Goal: Task Accomplishment & Management: Manage account settings

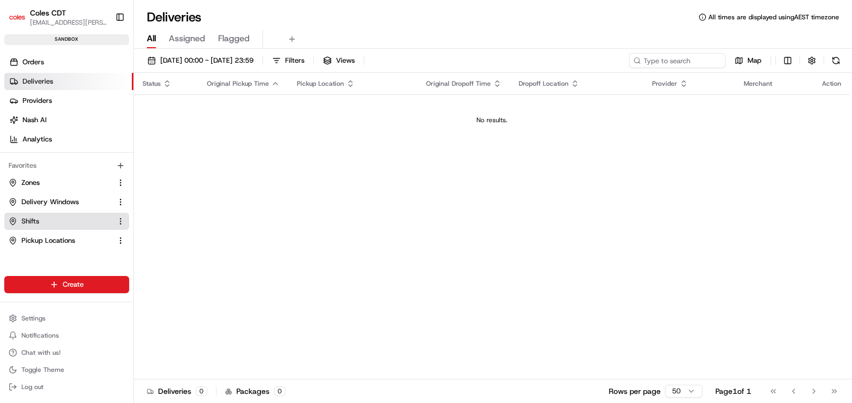
click at [50, 224] on link "Shifts" at bounding box center [60, 222] width 103 height 10
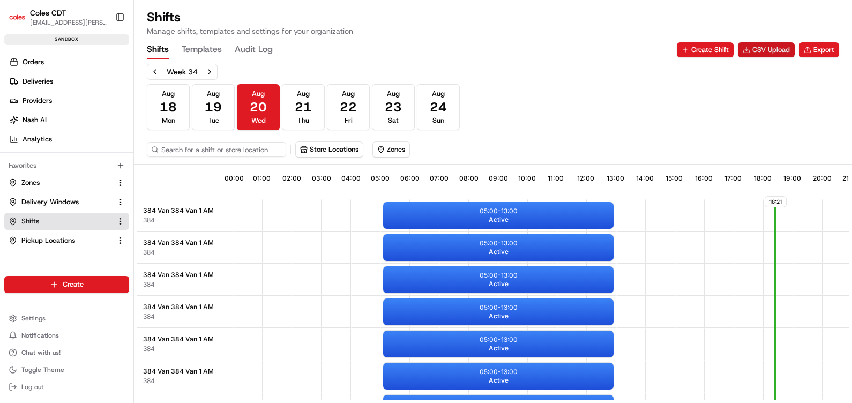
click at [765, 50] on button "CSV Upload" at bounding box center [766, 49] width 57 height 15
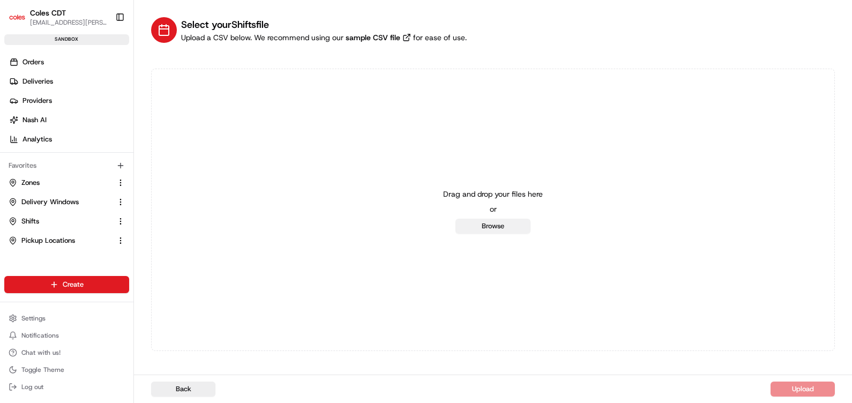
click at [474, 225] on button "Browse" at bounding box center [493, 226] width 75 height 15
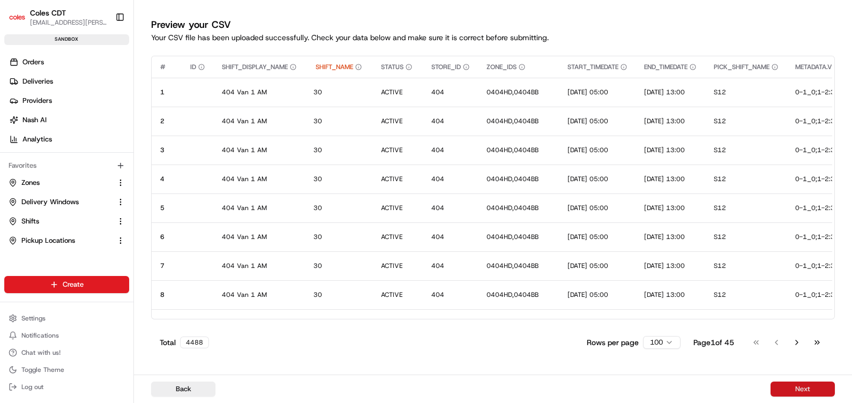
click at [797, 390] on button "Next" at bounding box center [803, 389] width 64 height 15
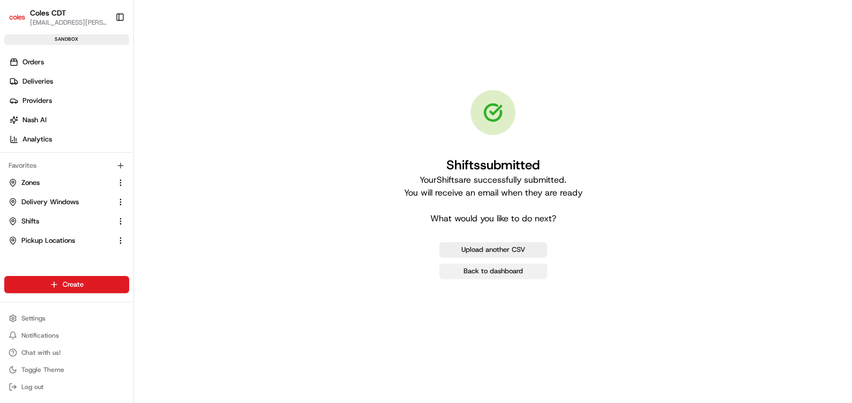
click at [472, 276] on link "Back to dashboard" at bounding box center [494, 271] width 108 height 15
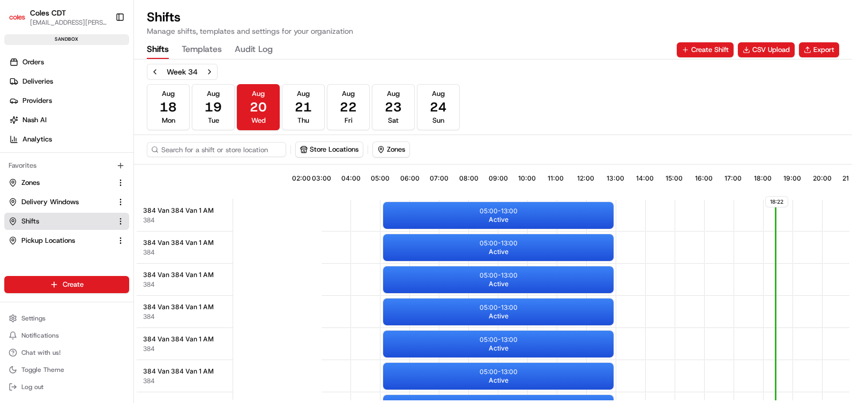
scroll to position [0, 96]
click at [821, 43] on button "Export" at bounding box center [819, 49] width 40 height 15
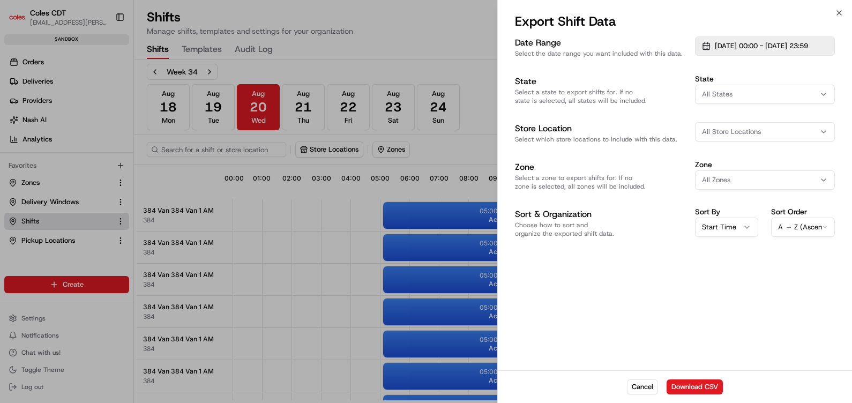
click at [706, 51] on button "[DATE] 00:00 - [DATE] 23:59" at bounding box center [765, 45] width 140 height 19
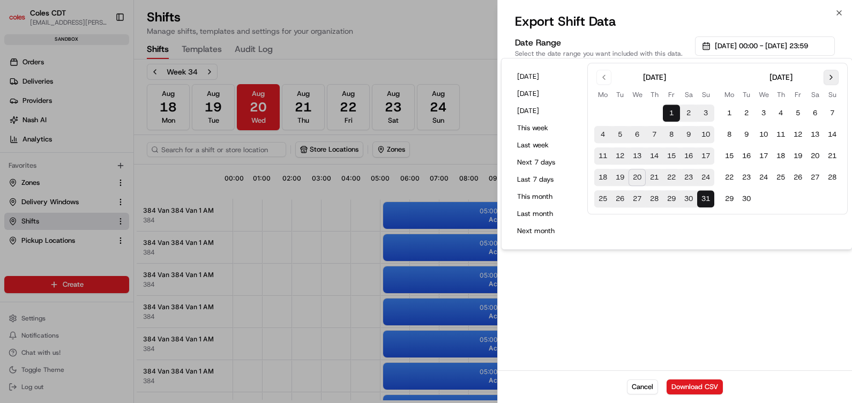
click at [824, 75] on button "Go to next month" at bounding box center [831, 77] width 15 height 15
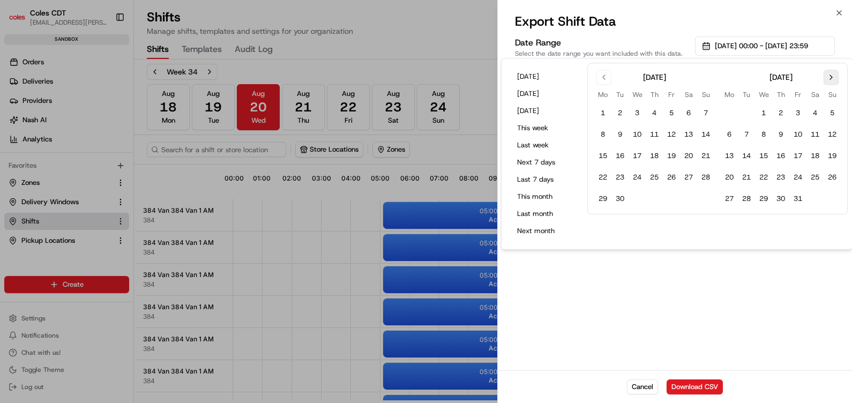
click at [824, 75] on button "Go to next month" at bounding box center [831, 77] width 15 height 15
click at [835, 198] on button "30" at bounding box center [832, 199] width 17 height 17
click at [609, 83] on button "Go to previous month" at bounding box center [604, 77] width 15 height 15
click at [609, 82] on button "Go to previous month" at bounding box center [604, 77] width 15 height 15
click at [655, 175] on button "21" at bounding box center [654, 177] width 17 height 17
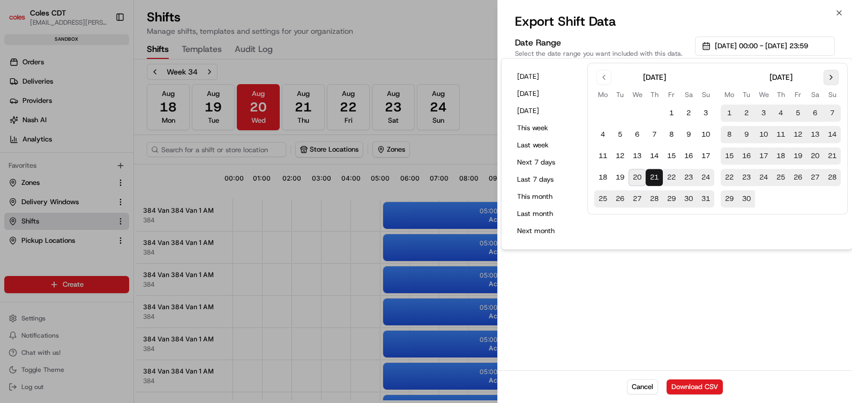
click at [831, 74] on button "Go to next month" at bounding box center [831, 77] width 15 height 15
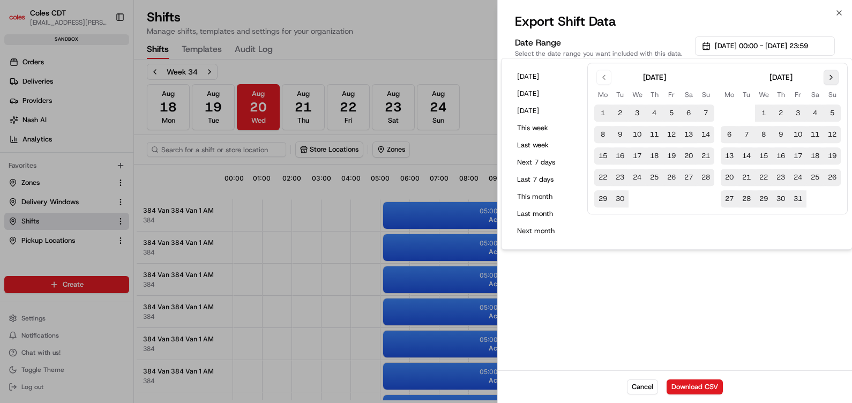
click at [831, 74] on button "Go to next month" at bounding box center [831, 77] width 15 height 15
click at [702, 382] on button "Download CSV" at bounding box center [695, 387] width 56 height 15
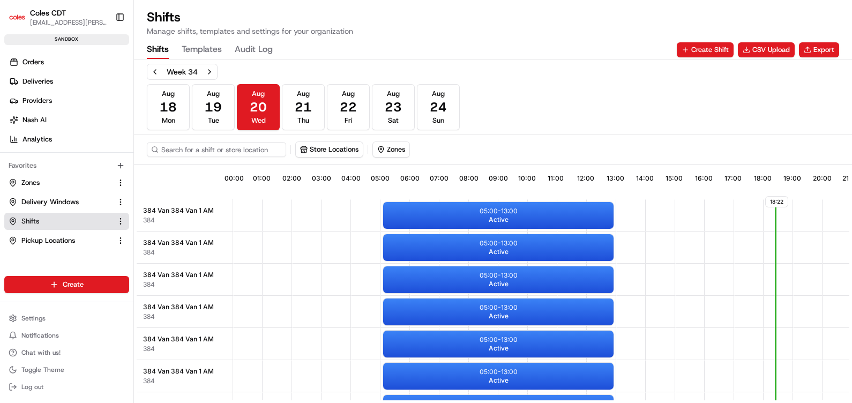
click at [523, 45] on div "Shifts Templates Audit Log Create Shift CSV Upload Export" at bounding box center [493, 50] width 693 height 18
click at [822, 50] on button "Export" at bounding box center [819, 49] width 40 height 15
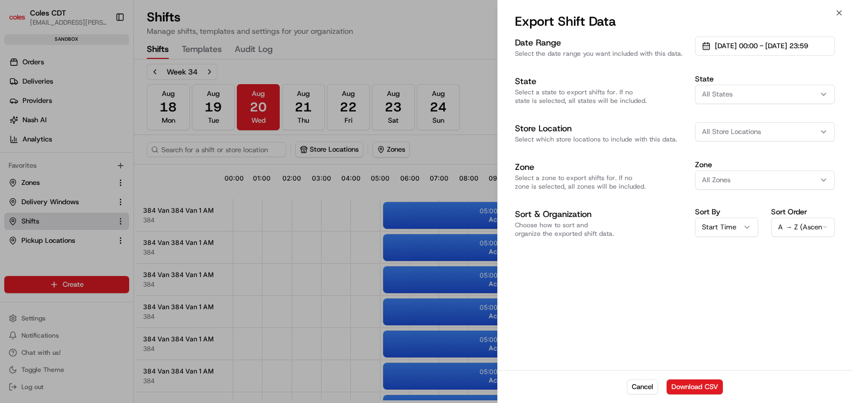
click at [726, 130] on span "All Store Locations" at bounding box center [731, 132] width 59 height 10
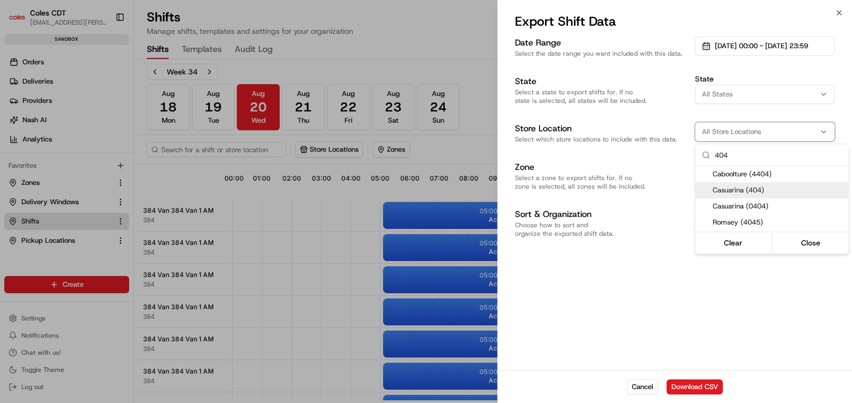
type input "404"
click at [753, 184] on div "Casuarina (404)" at bounding box center [772, 190] width 153 height 16
click at [785, 131] on div at bounding box center [426, 201] width 852 height 403
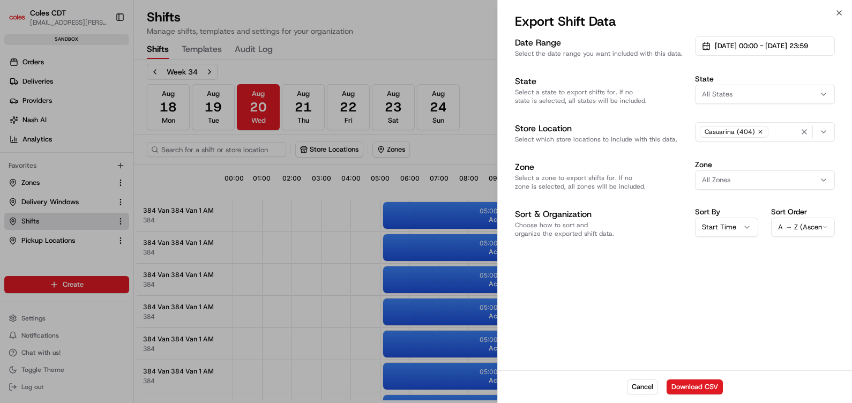
click at [785, 131] on div "Casuarina (404)" at bounding box center [765, 132] width 135 height 16
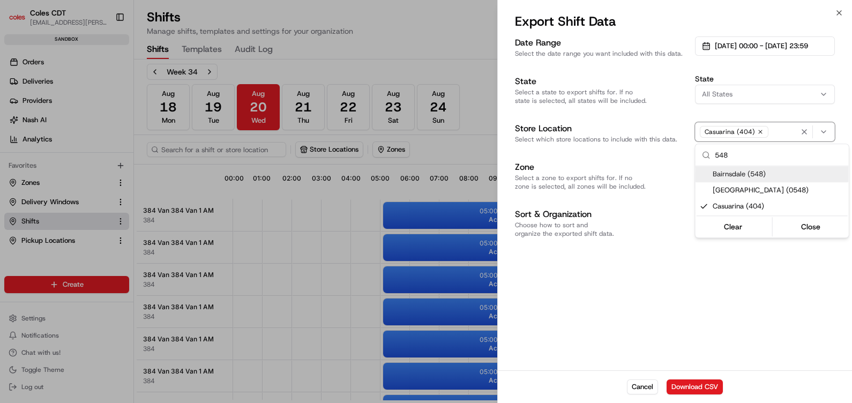
type input "548"
click at [758, 176] on span "Bairnsdale (548)" at bounding box center [779, 174] width 132 height 10
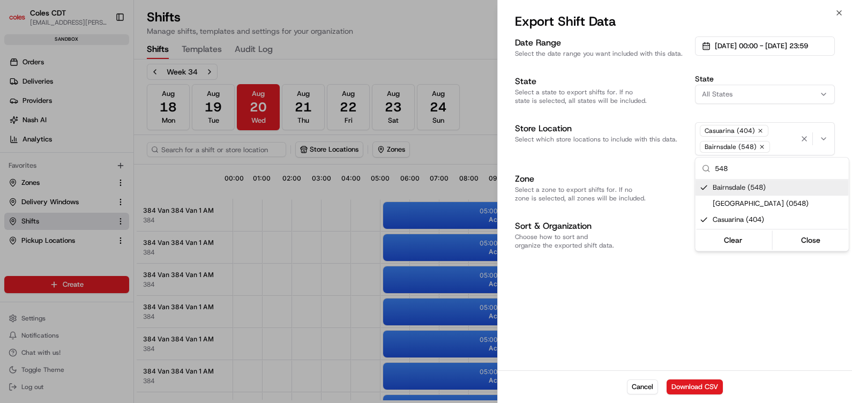
click at [787, 143] on div at bounding box center [426, 201] width 852 height 403
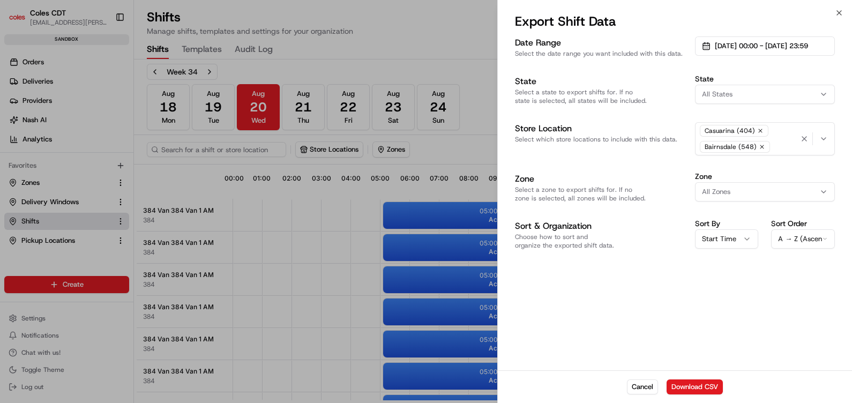
click at [787, 143] on div "Casuarina (404) [GEOGRAPHIC_DATA] (548)" at bounding box center [748, 139] width 101 height 32
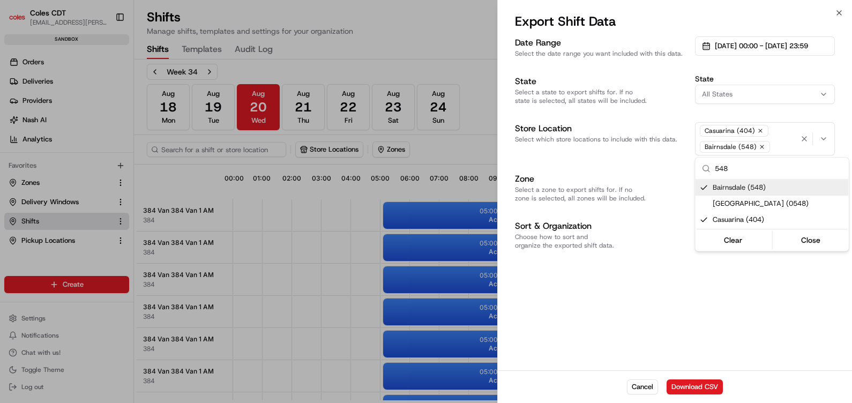
click at [777, 144] on div at bounding box center [426, 201] width 852 height 403
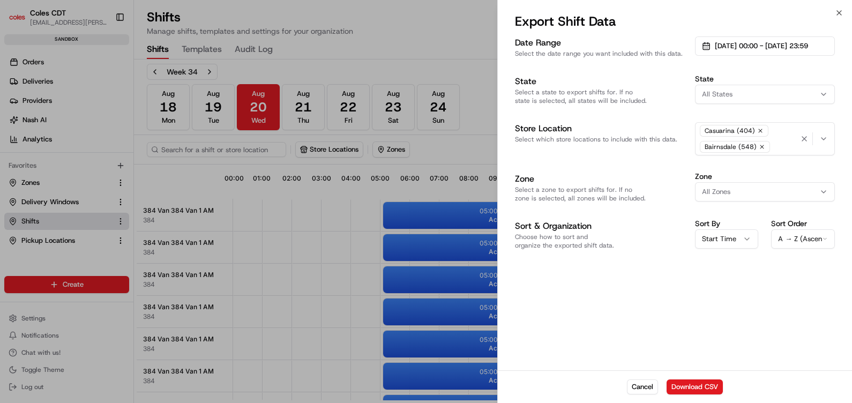
click at [777, 144] on div "Casuarina (404) [GEOGRAPHIC_DATA] (548)" at bounding box center [748, 139] width 101 height 32
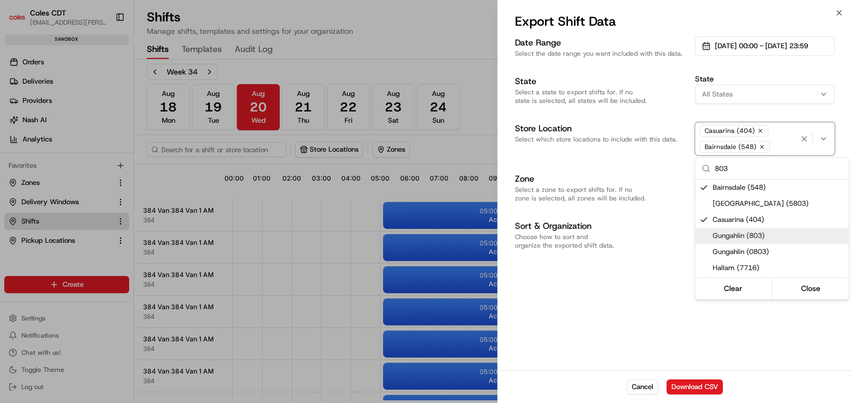
click at [761, 229] on div "Gungahlin (803)" at bounding box center [772, 236] width 153 height 16
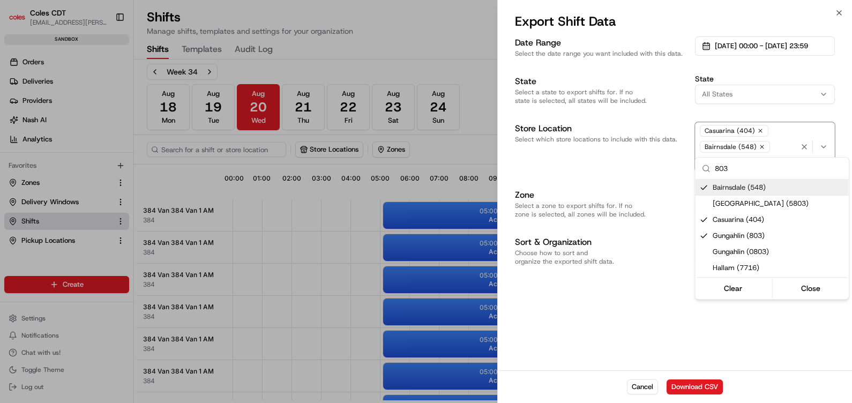
click at [753, 167] on input "803" at bounding box center [779, 168] width 128 height 21
type input "8"
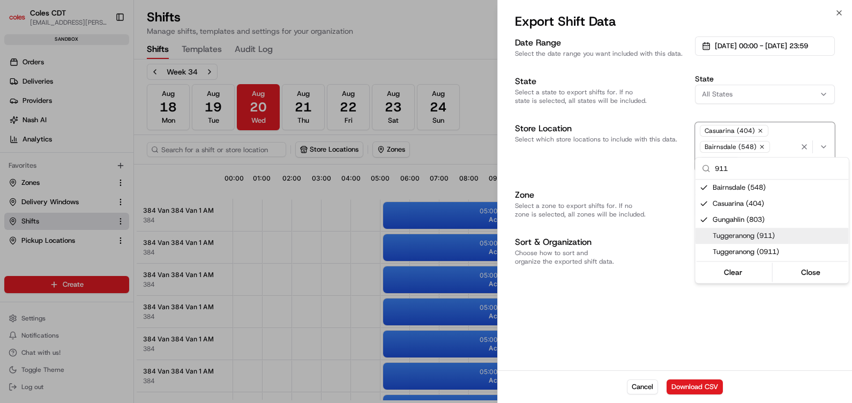
click at [768, 230] on div "Tuggeranong (911)" at bounding box center [772, 236] width 153 height 16
click at [745, 159] on input "911" at bounding box center [779, 168] width 128 height 21
type input "9"
click at [762, 220] on span "Gladstone (4406)" at bounding box center [779, 220] width 132 height 10
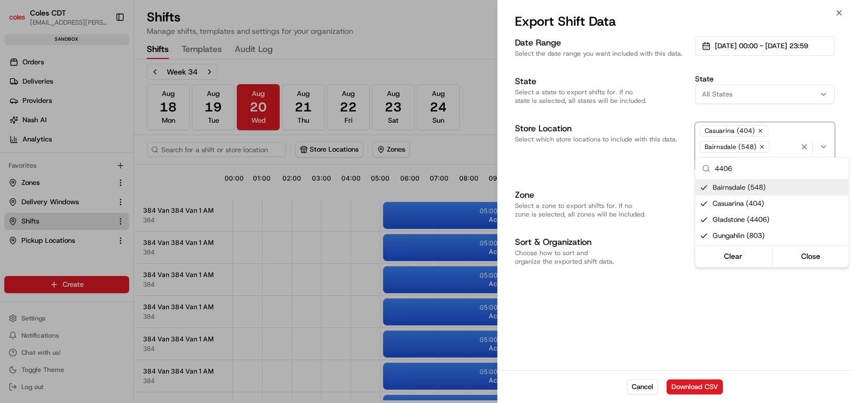
click at [758, 174] on input "4406" at bounding box center [779, 168] width 128 height 21
type input "4"
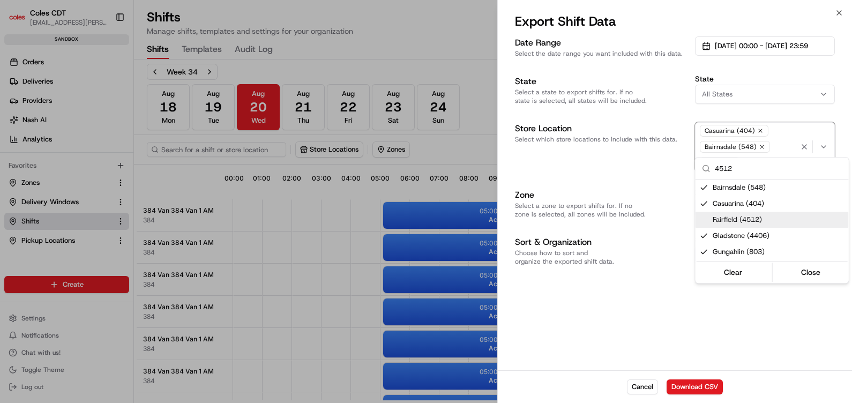
click at [730, 217] on span "Fairfield (4512)" at bounding box center [779, 220] width 132 height 10
click at [760, 171] on input "4512" at bounding box center [779, 168] width 128 height 21
type input "4"
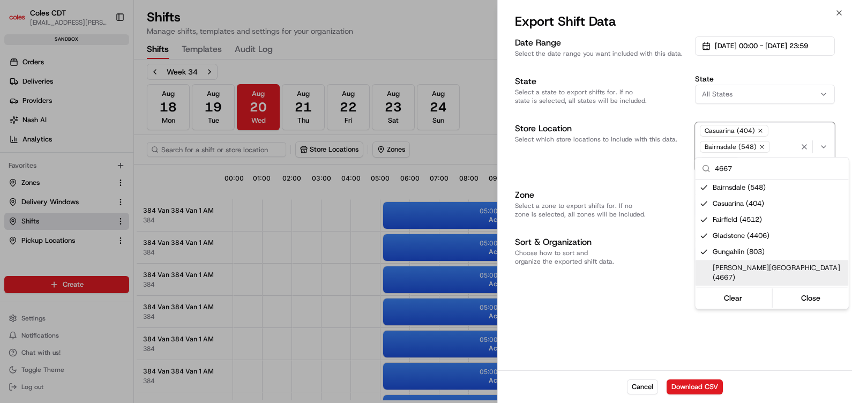
click at [772, 261] on div "[PERSON_NAME][GEOGRAPHIC_DATA] (4667)" at bounding box center [772, 273] width 153 height 26
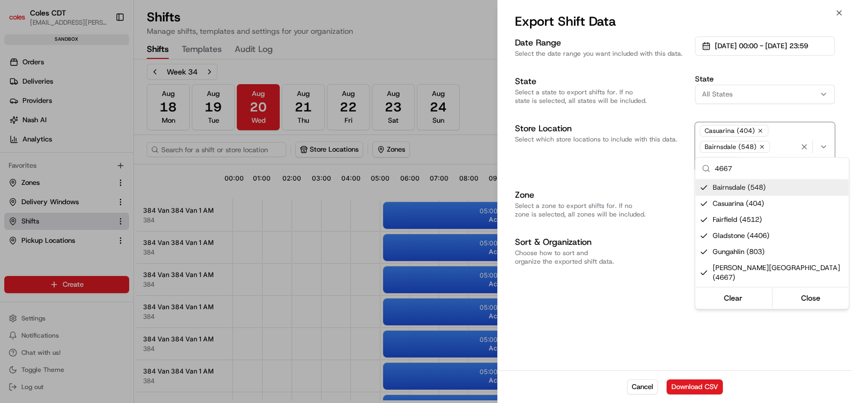
click at [748, 171] on input "4667" at bounding box center [779, 168] width 128 height 21
type input "4"
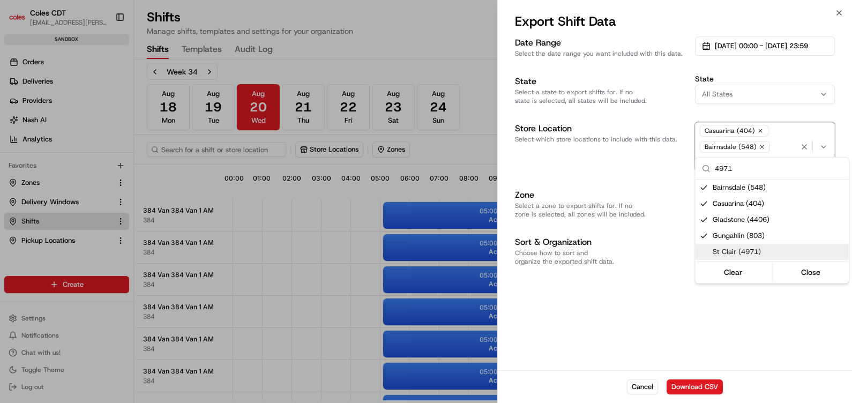
click at [749, 252] on span "St Clair (4971)" at bounding box center [779, 252] width 132 height 10
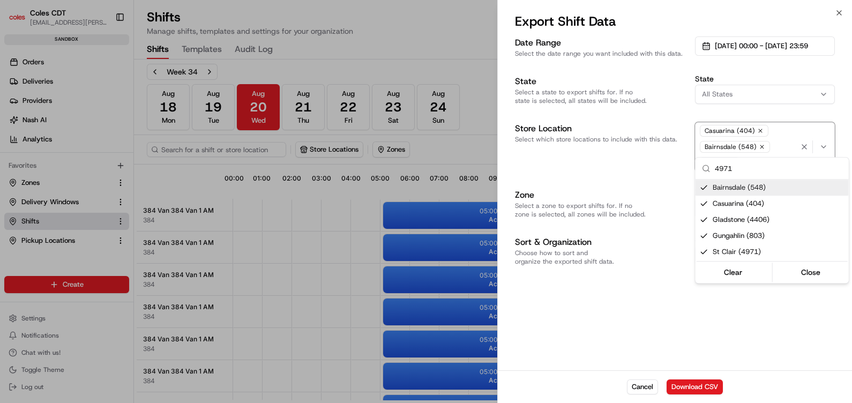
click at [760, 163] on input "4971" at bounding box center [779, 168] width 128 height 21
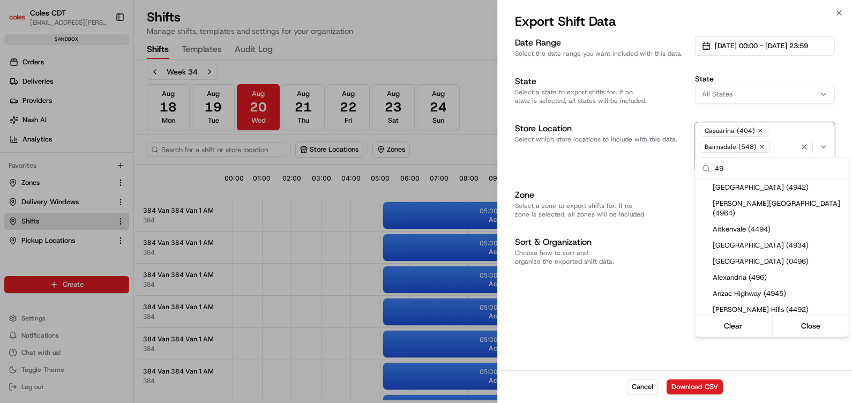
type input "4"
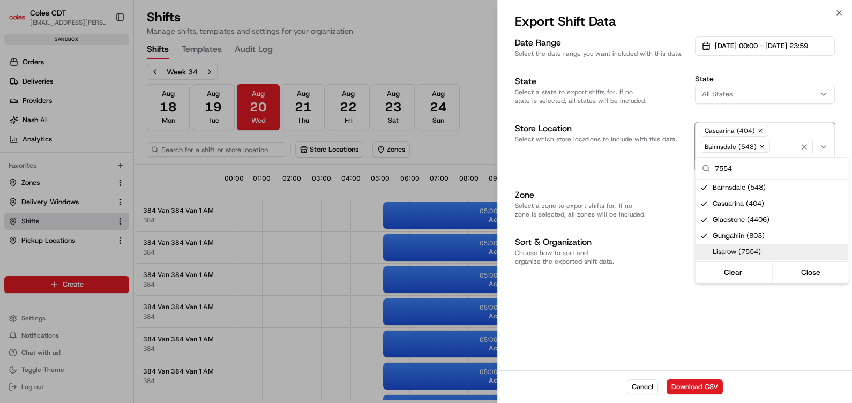
click at [761, 244] on div "Lisarow (7554)" at bounding box center [772, 252] width 153 height 16
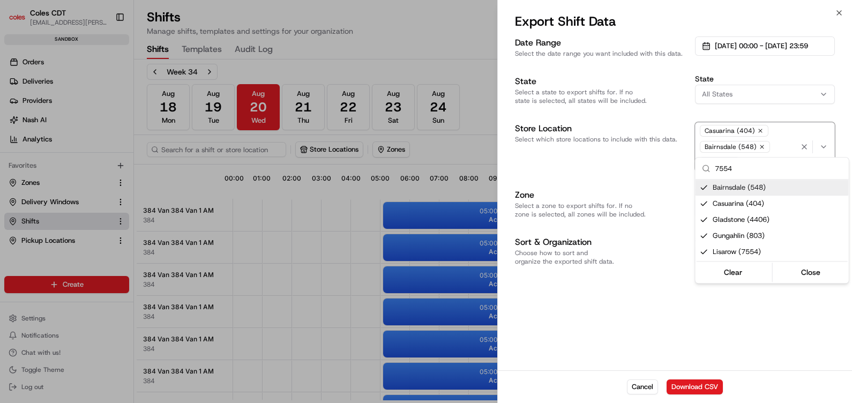
click at [756, 172] on input "7554" at bounding box center [779, 168] width 128 height 21
type input "7"
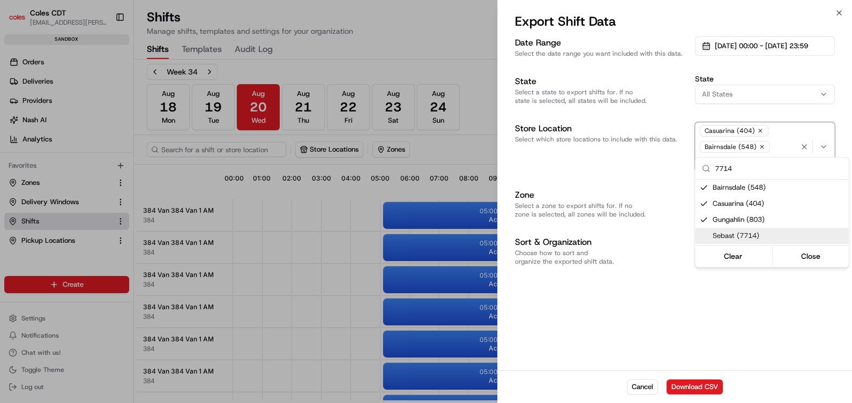
click at [727, 231] on span "Sebast (7714)" at bounding box center [779, 236] width 132 height 10
click at [739, 163] on input "7714" at bounding box center [779, 168] width 128 height 21
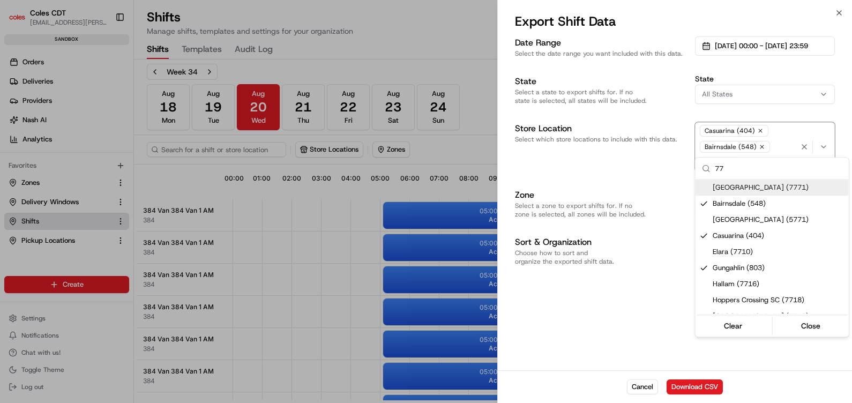
type input "7"
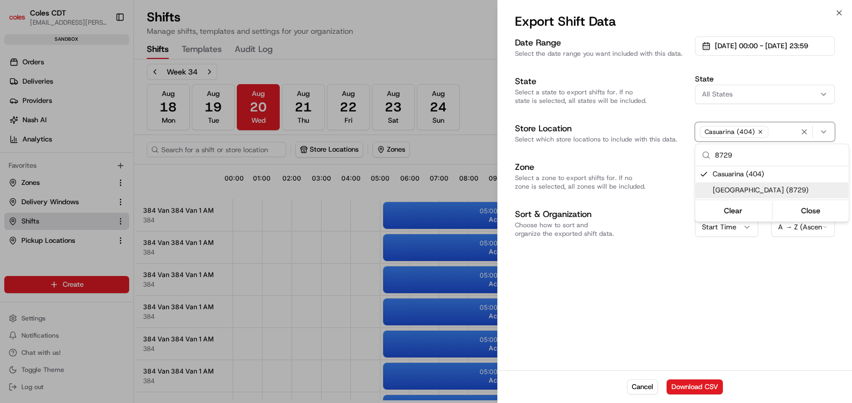
type input "8729"
click at [749, 192] on span "[GEOGRAPHIC_DATA] (8729)" at bounding box center [779, 190] width 132 height 10
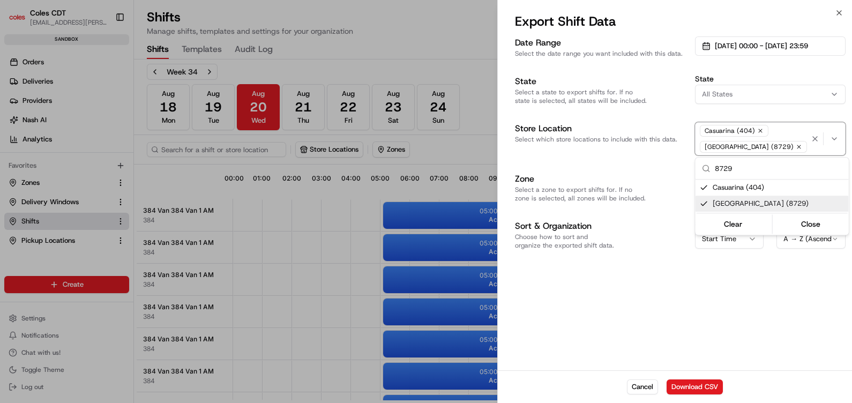
click at [756, 291] on div at bounding box center [426, 201] width 852 height 403
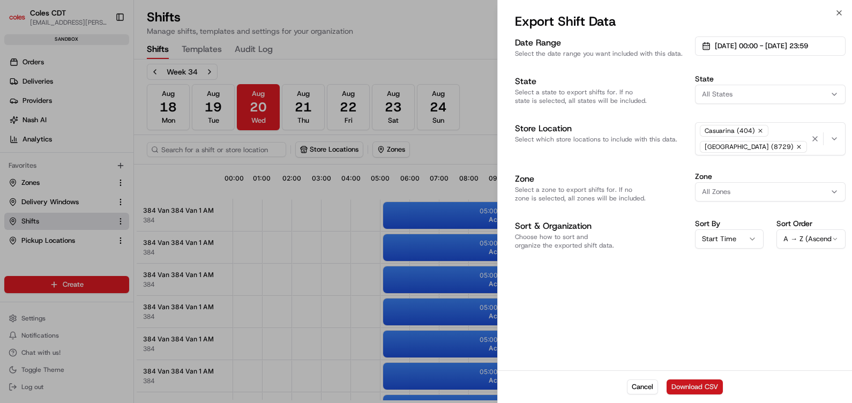
click at [705, 386] on button "Download CSV" at bounding box center [695, 387] width 56 height 15
